Goal: Use online tool/utility: Utilize a website feature to perform a specific function

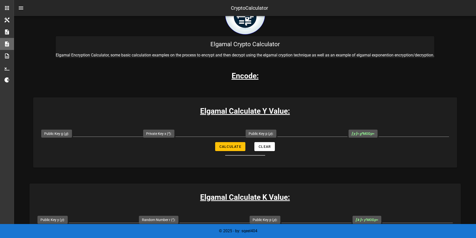
scroll to position [29, 0]
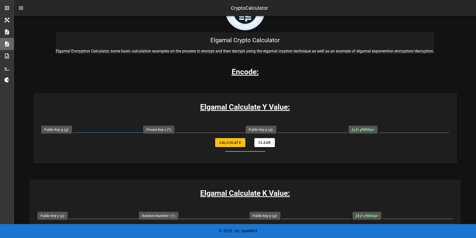
click at [115, 131] on input "Public Key g ( g ):" at bounding box center [108, 129] width 70 height 8
type input "29"
type input "111"
type input "131"
click at [404, 129] on input "[ y ] = g x MOD p =" at bounding box center [414, 129] width 71 height 8
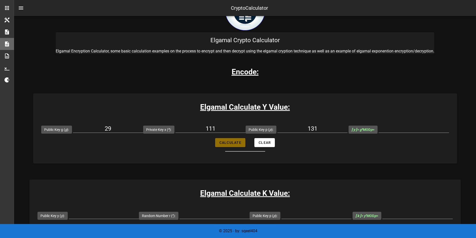
click at [226, 146] on button "Calculate" at bounding box center [230, 142] width 30 height 9
type input "67"
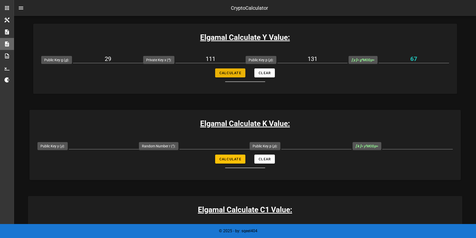
scroll to position [124, 0]
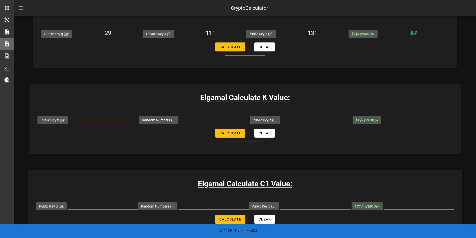
click at [139, 119] on input "Public Key y ( y ):" at bounding box center [104, 119] width 70 height 8
type input "67"
type input "37"
type input "131"
click at [226, 135] on span "Calculate" at bounding box center [230, 133] width 22 height 4
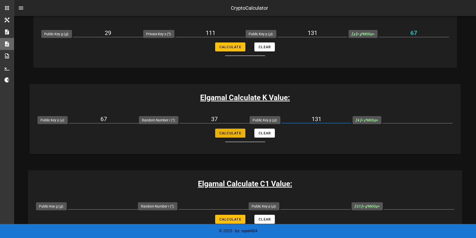
type input "106"
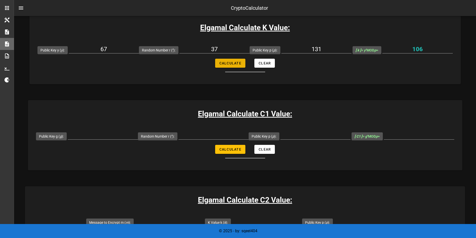
scroll to position [200, 0]
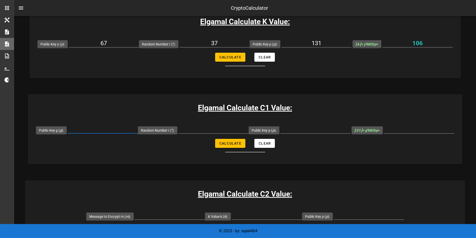
click at [138, 134] on input "Public Key g ( g ):" at bounding box center [103, 130] width 70 height 8
type input "29"
type input "37"
type input "131"
click at [231, 148] on button "Calculate" at bounding box center [230, 143] width 30 height 9
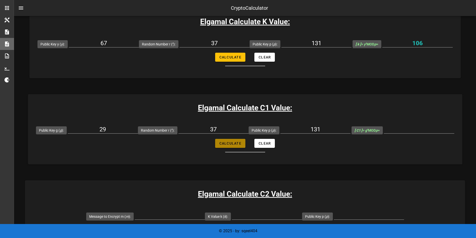
type input "127"
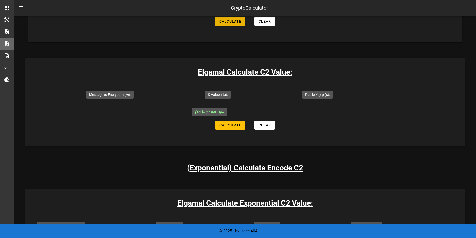
scroll to position [328, 0]
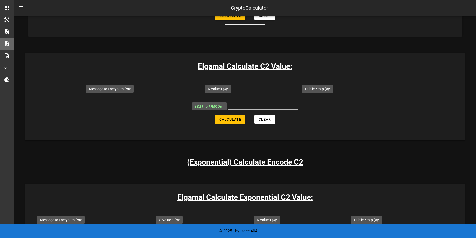
click at [174, 92] on input "Message to Encrypt m ( m ):" at bounding box center [170, 88] width 70 height 8
type input "47"
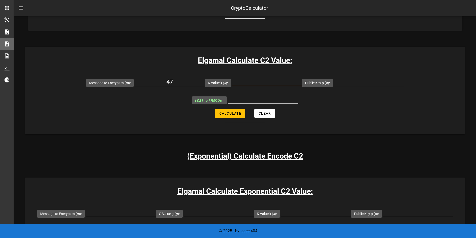
scroll to position [338, 0]
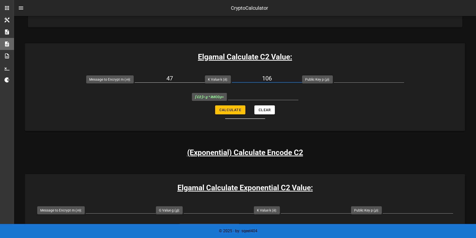
type input "106"
type input "131"
click at [220, 112] on span "Calculate" at bounding box center [230, 110] width 22 height 4
type input "4"
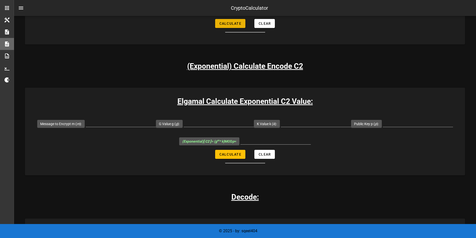
scroll to position [425, 0]
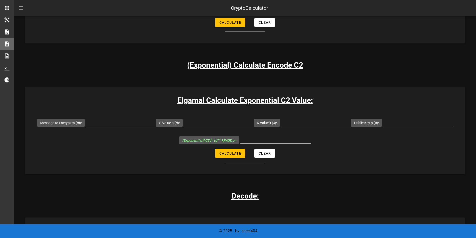
click at [116, 126] on input "Message to Encrypt m ( m ):" at bounding box center [121, 122] width 70 height 8
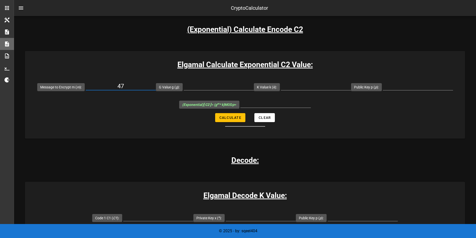
scroll to position [462, 0]
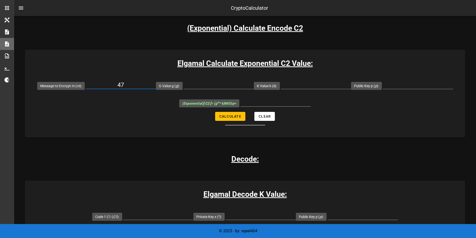
type input "4"
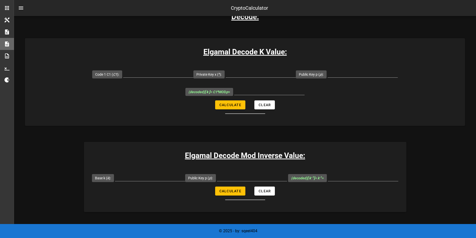
scroll to position [606, 0]
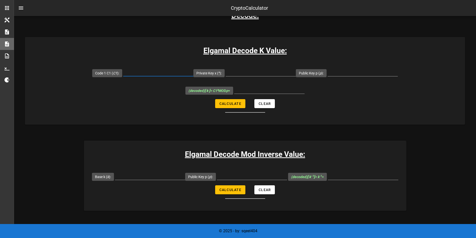
click at [142, 76] on input "Code 1 C1 ( C1 ):" at bounding box center [158, 72] width 70 height 8
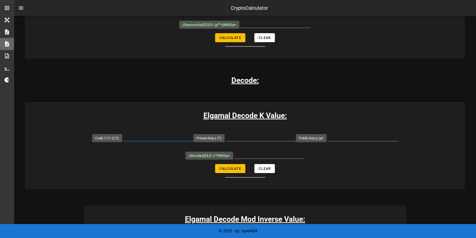
scroll to position [541, 0]
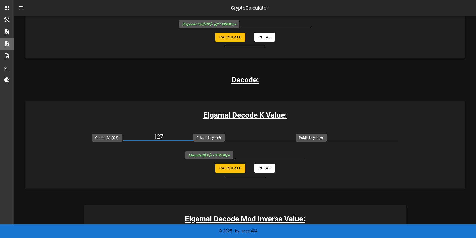
type input "127"
type input "111"
type input "131"
click at [234, 170] on span "Calculate" at bounding box center [230, 168] width 22 height 4
type input "106"
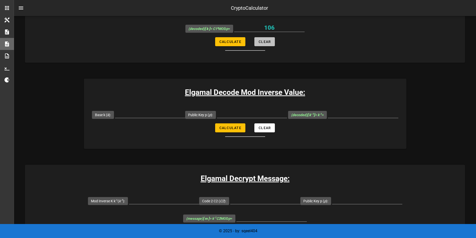
scroll to position [675, 0]
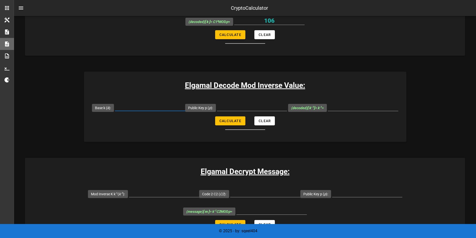
click at [153, 111] on input "Base k ( k ):" at bounding box center [150, 107] width 70 height 8
type input "106"
type input "131"
click at [228, 123] on span "Calculate" at bounding box center [230, 121] width 22 height 4
type input "110"
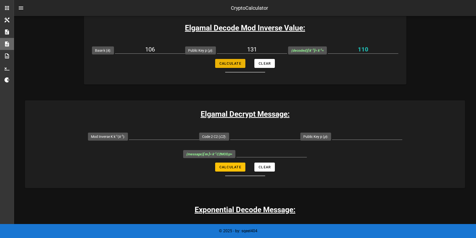
scroll to position [735, 0]
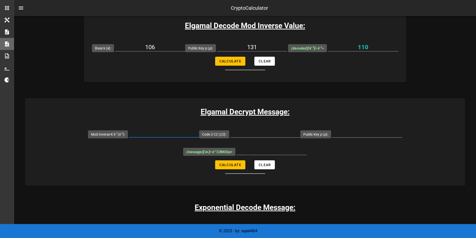
click at [153, 138] on input "Mod Inverse [PERSON_NAME] -1 ( k -1 ):" at bounding box center [164, 134] width 70 height 8
type input "110"
type input "4"
type input "131"
click at [233, 167] on span "Calculate" at bounding box center [230, 165] width 22 height 4
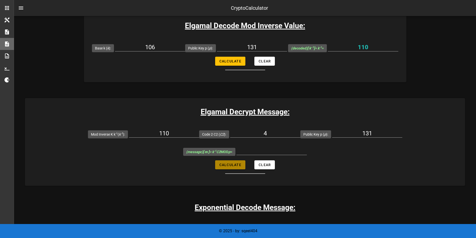
type input "47"
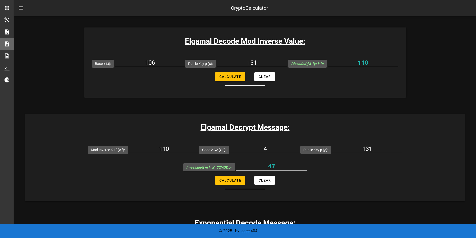
scroll to position [721, 0]
